Goal: Navigation & Orientation: Find specific page/section

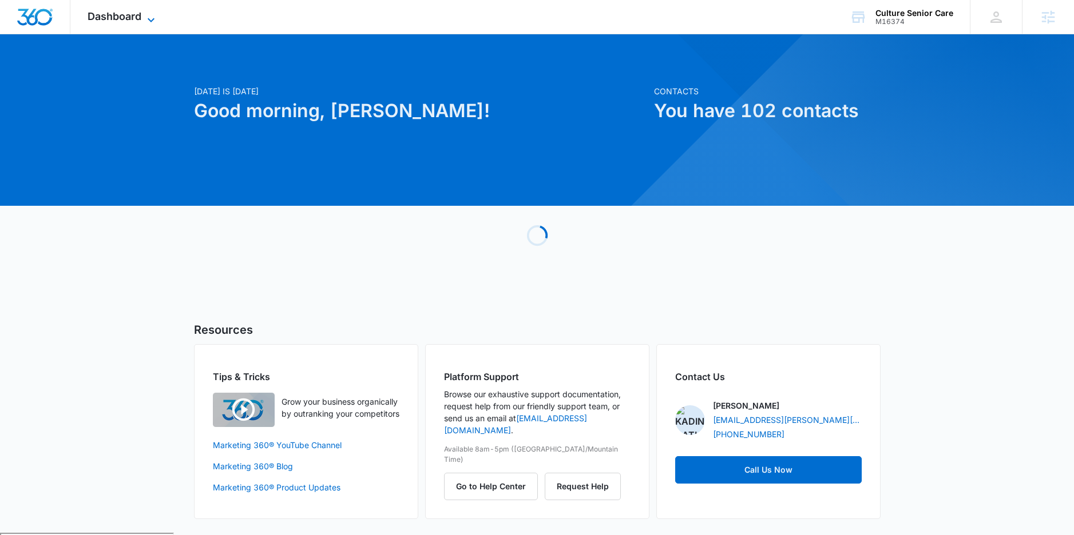
click at [148, 17] on icon at bounding box center [151, 20] width 14 height 14
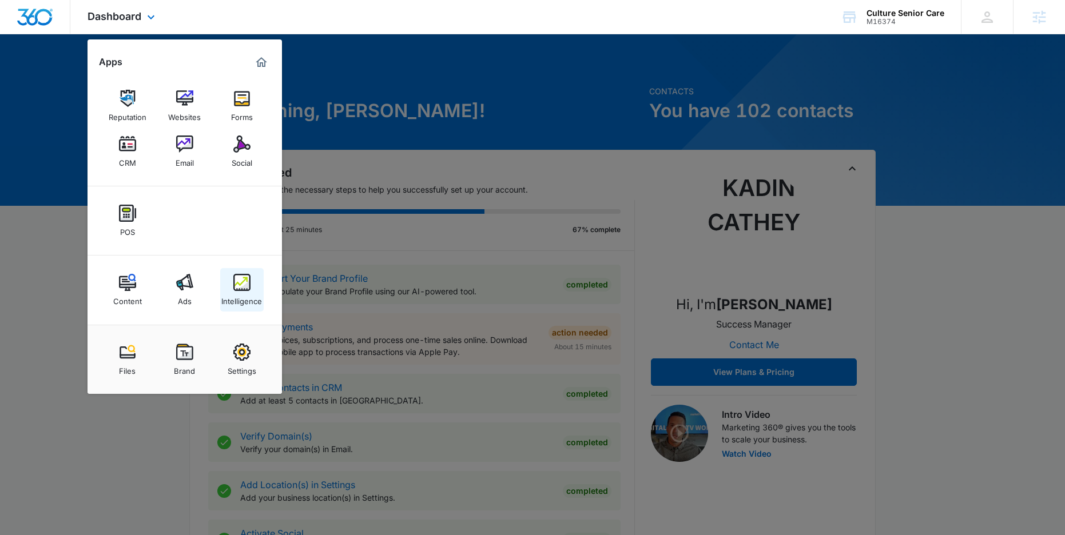
click at [233, 287] on img at bounding box center [241, 282] width 17 height 17
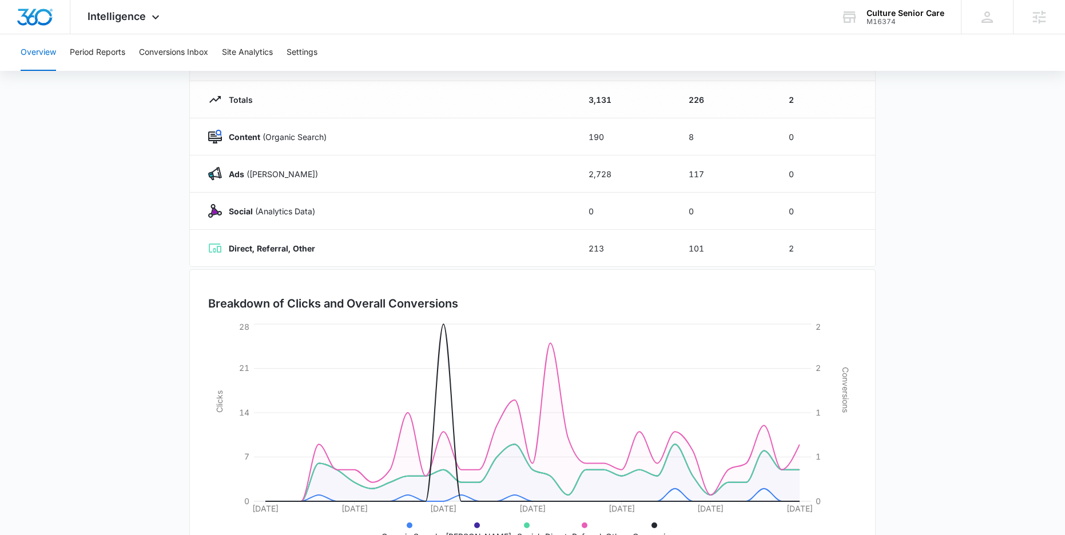
scroll to position [61, 0]
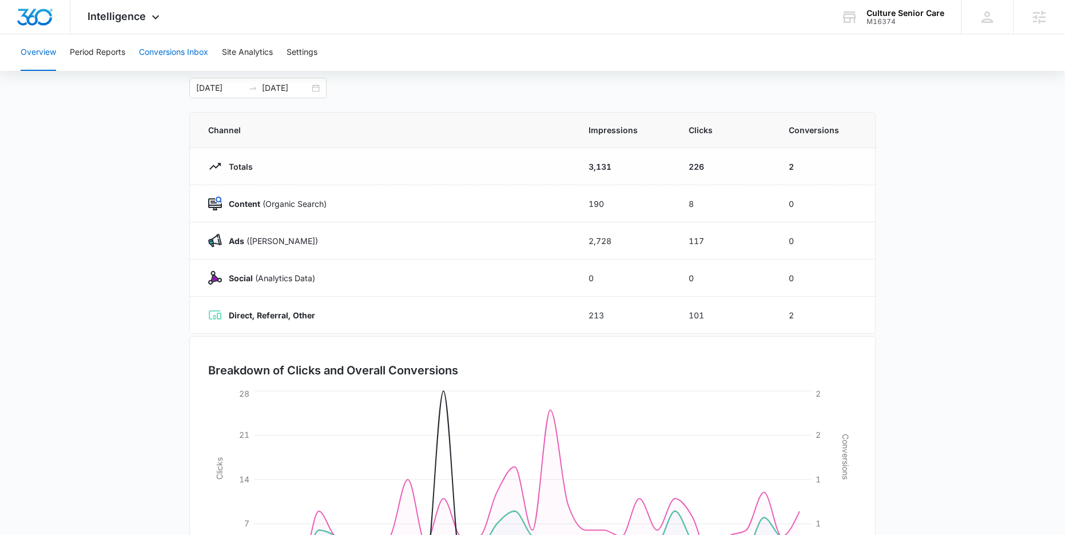
click at [173, 51] on button "Conversions Inbox" at bounding box center [173, 52] width 69 height 37
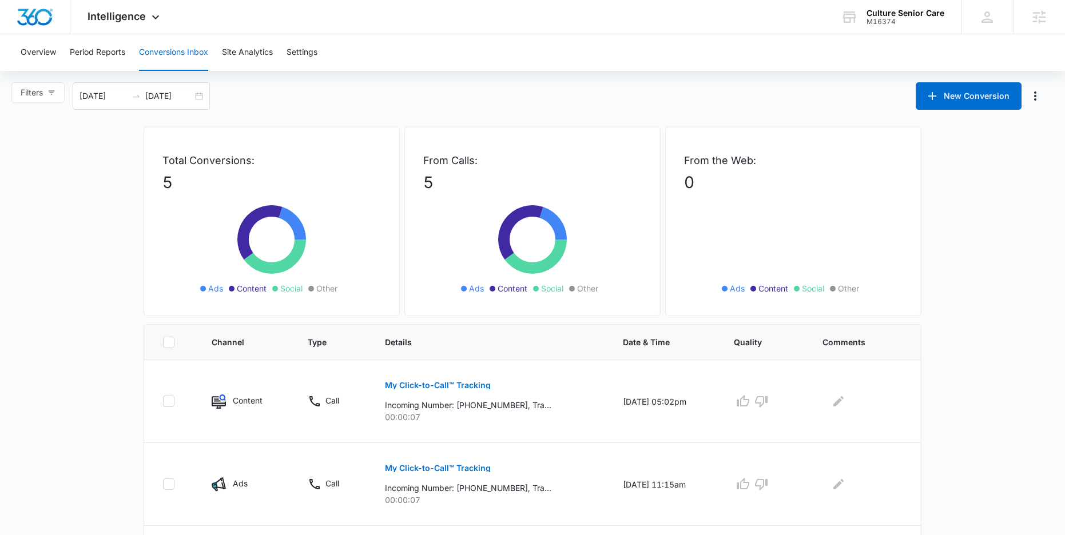
click at [65, 56] on div "Overview Period Reports Conversions Inbox Site Analytics Settings" at bounding box center [533, 52] width 1038 height 37
click at [57, 53] on div "Overview Period Reports Conversions Inbox Site Analytics Settings" at bounding box center [533, 52] width 1038 height 37
click at [48, 52] on button "Overview" at bounding box center [38, 52] width 35 height 37
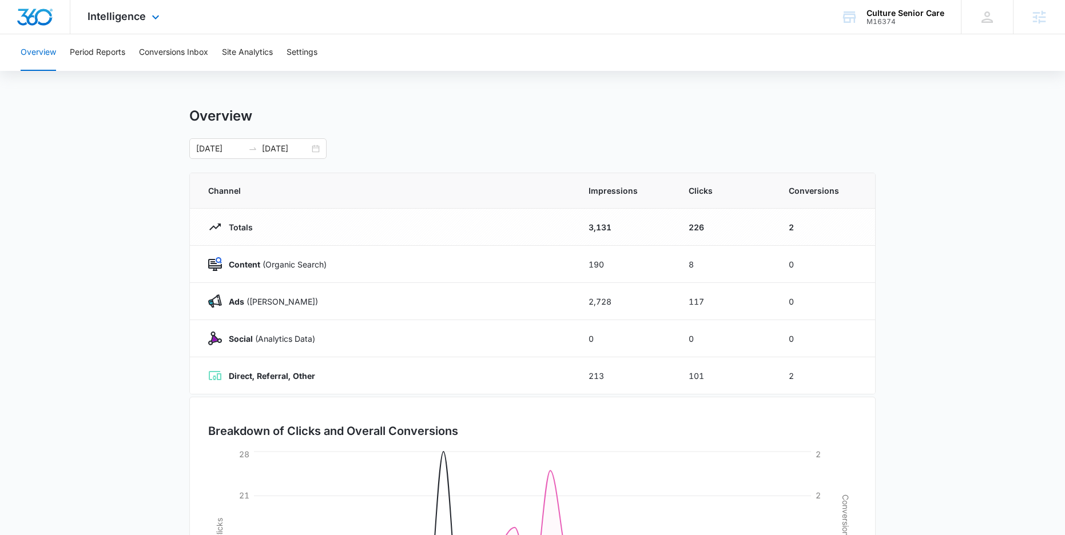
click at [145, 12] on div "Intelligence Apps Reputation Websites Forms CRM Email Social POS Content Ads In…" at bounding box center [124, 17] width 109 height 34
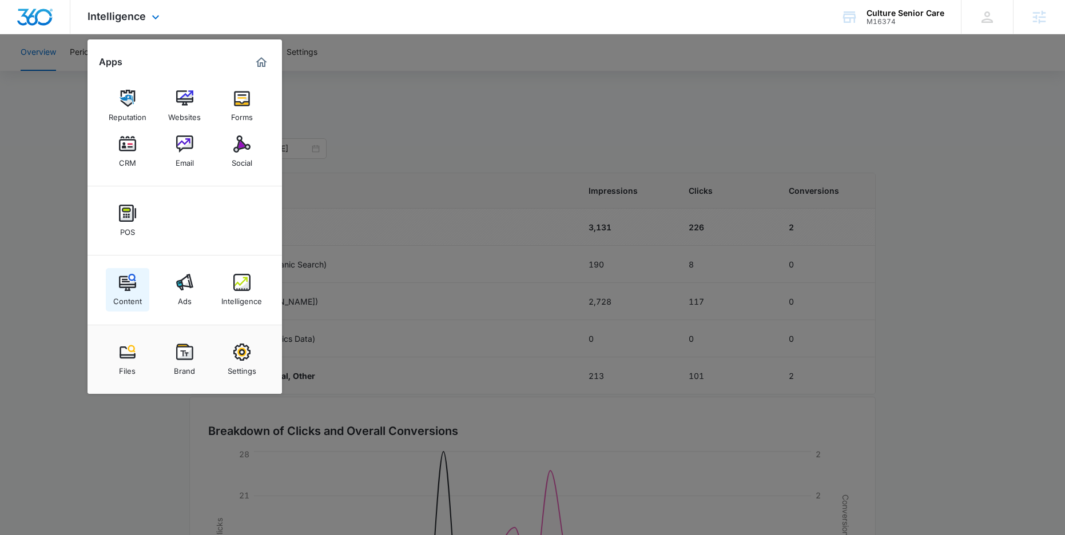
click at [132, 296] on div "Content" at bounding box center [127, 298] width 29 height 15
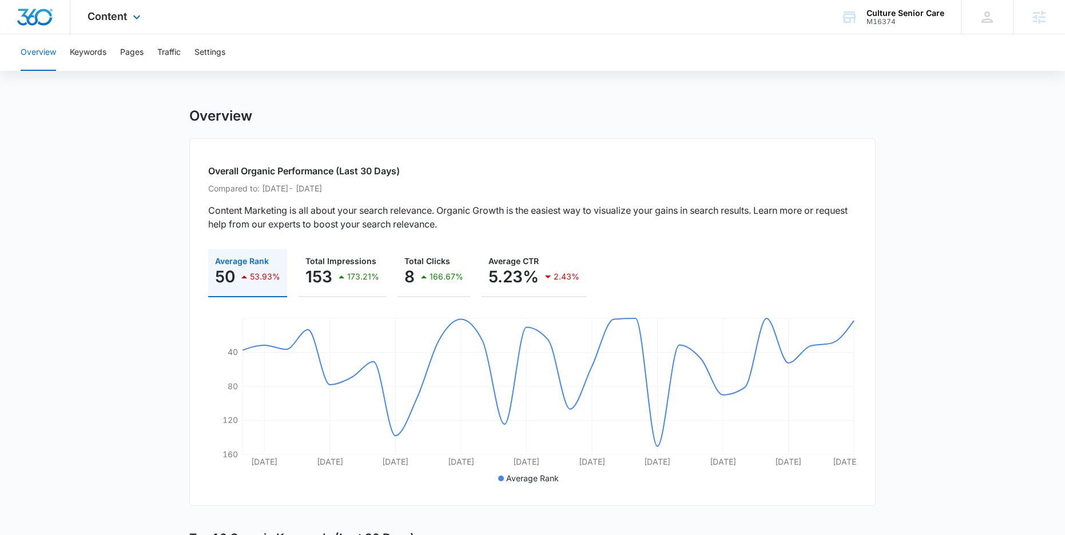
click at [129, 17] on div "Content Apps Reputation Websites Forms CRM Email Social POS Content Ads Intelli…" at bounding box center [115, 17] width 90 height 34
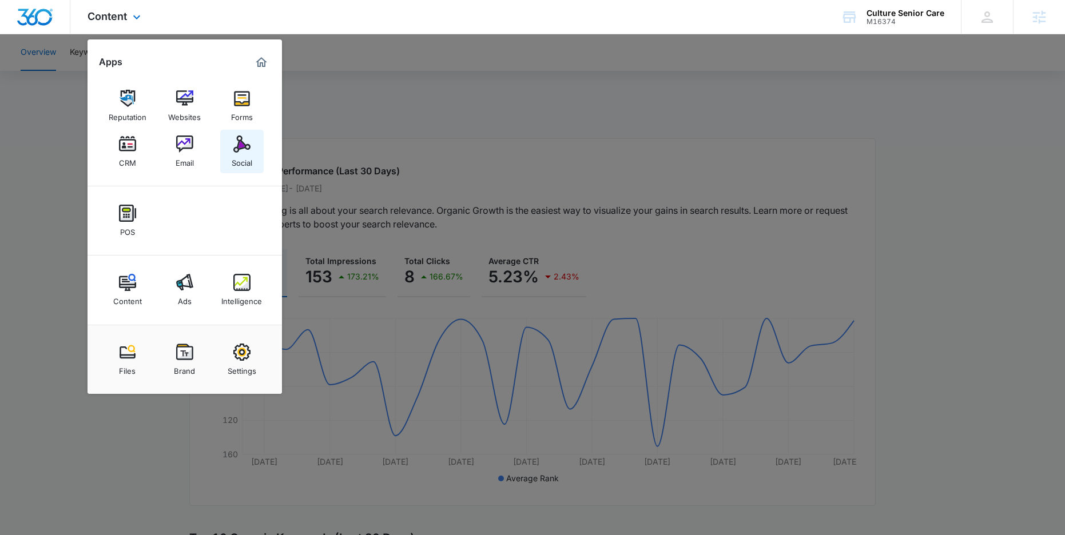
click at [237, 152] on img at bounding box center [241, 144] width 17 height 17
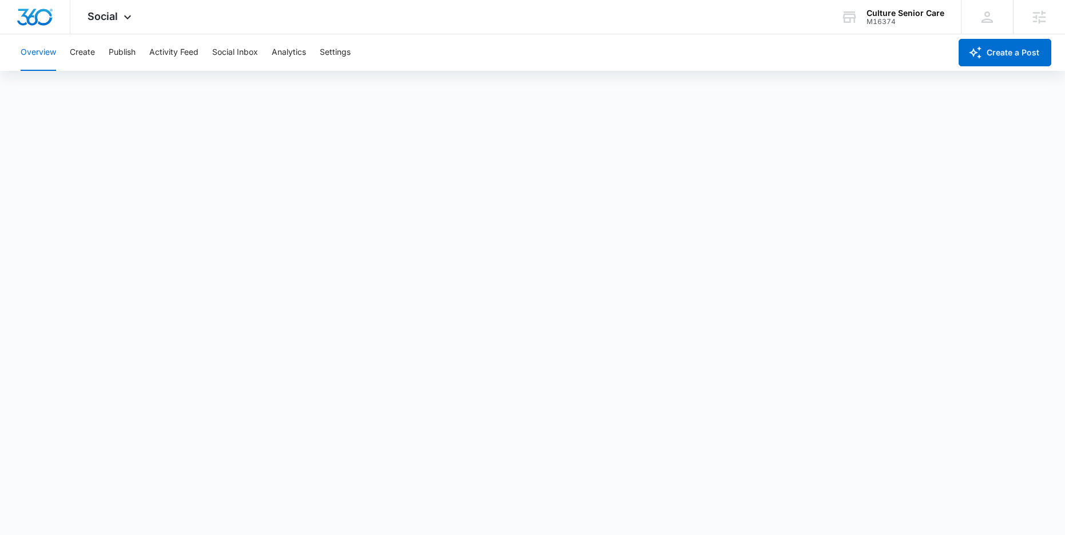
click at [495, 38] on div "Overview Create Publish Activity Feed Social Inbox Analytics Settings" at bounding box center [482, 52] width 937 height 37
click at [608, 25] on div "Social Apps Reputation Websites Forms CRM Email Social POS Content Ads Intellig…" at bounding box center [532, 17] width 1065 height 34
